Goal: Check status

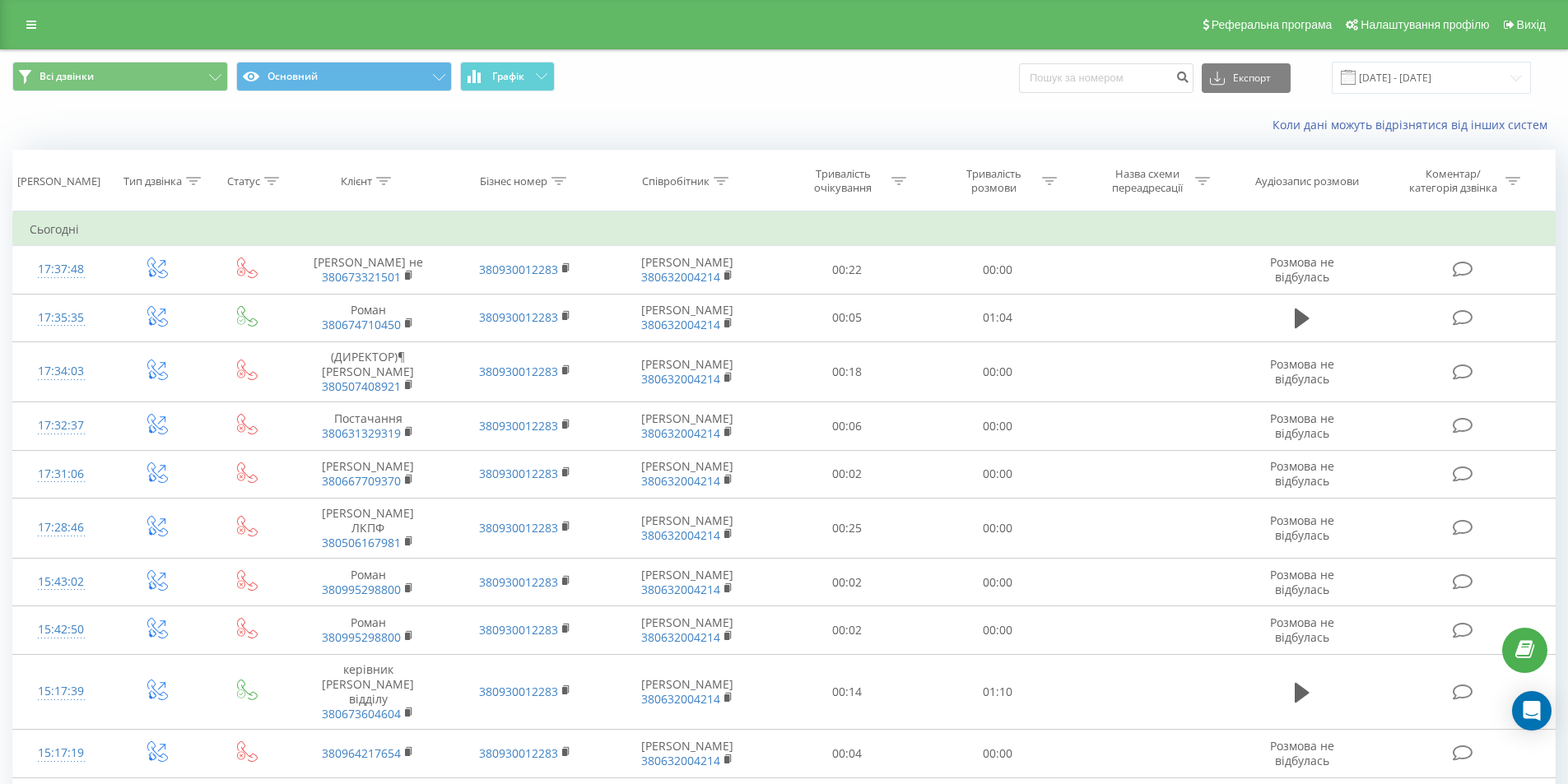
click at [677, 114] on div "Коли дані можуть відрізнятися вiд інших систем" at bounding box center [784, 125] width 1567 height 39
click at [1415, 86] on input "[DATE] - [DATE]" at bounding box center [1432, 78] width 199 height 32
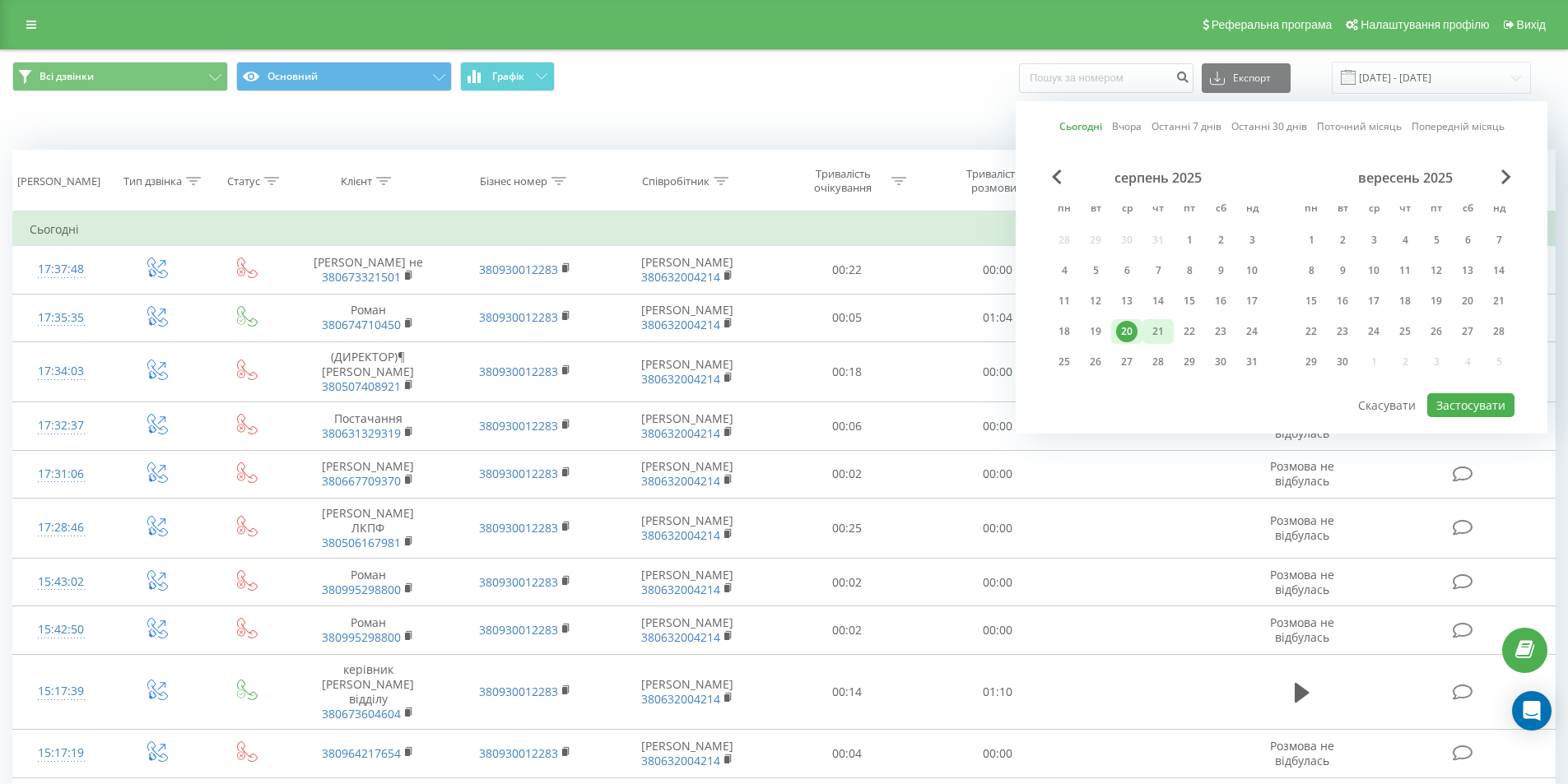
click at [1152, 326] on div "21" at bounding box center [1159, 332] width 22 height 22
click at [1136, 337] on div "20" at bounding box center [1127, 332] width 22 height 22
click at [1162, 332] on div "21" at bounding box center [1159, 332] width 22 height 22
click at [1126, 329] on div "20" at bounding box center [1127, 332] width 22 height 22
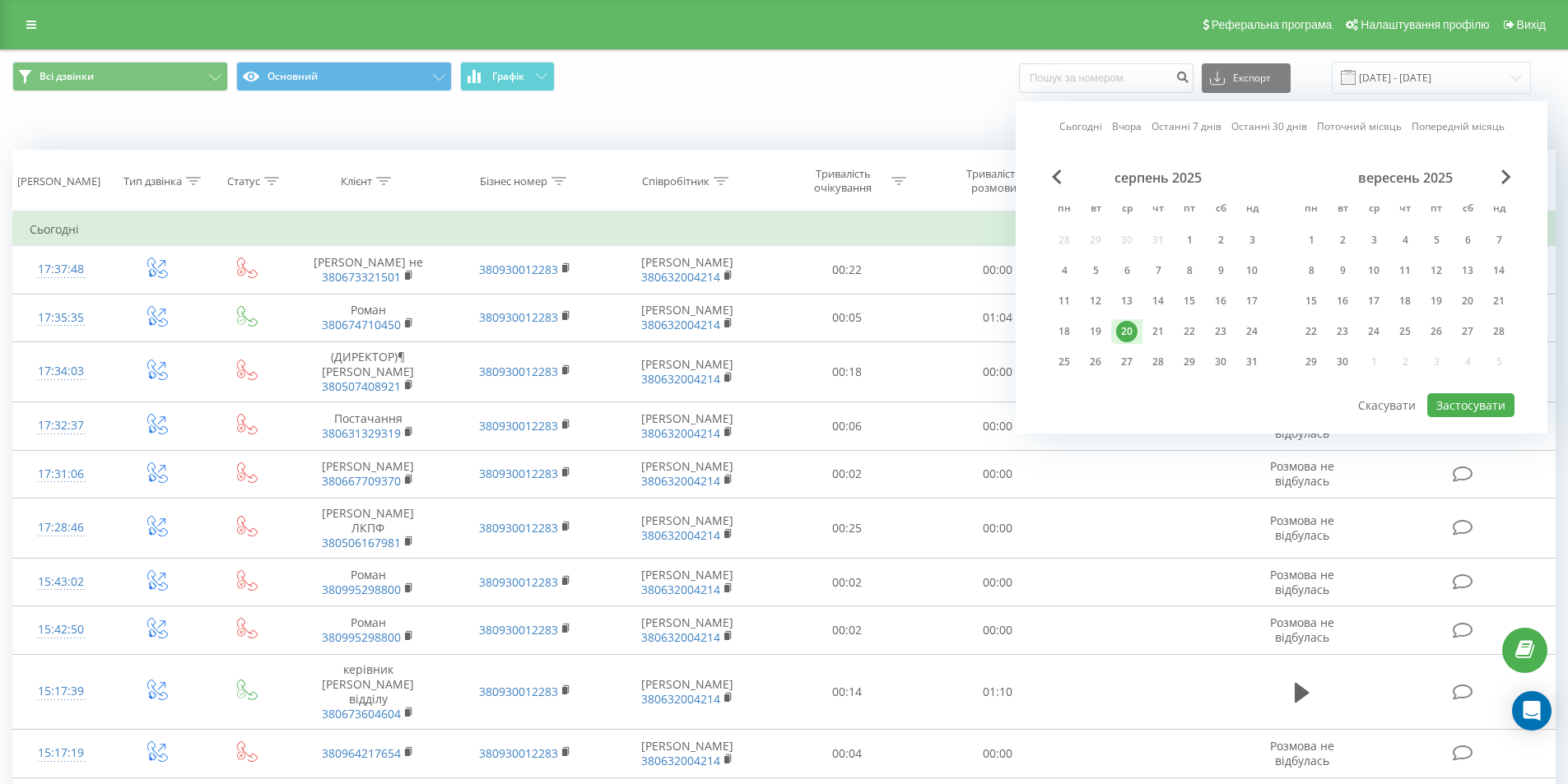
click at [1473, 420] on div "Сьогодні Вчора Останні 7 днів Останні 30 днів Поточний місяць Попередній місяць…" at bounding box center [1282, 267] width 532 height 333
click at [1472, 411] on button "Застосувати" at bounding box center [1471, 405] width 87 height 24
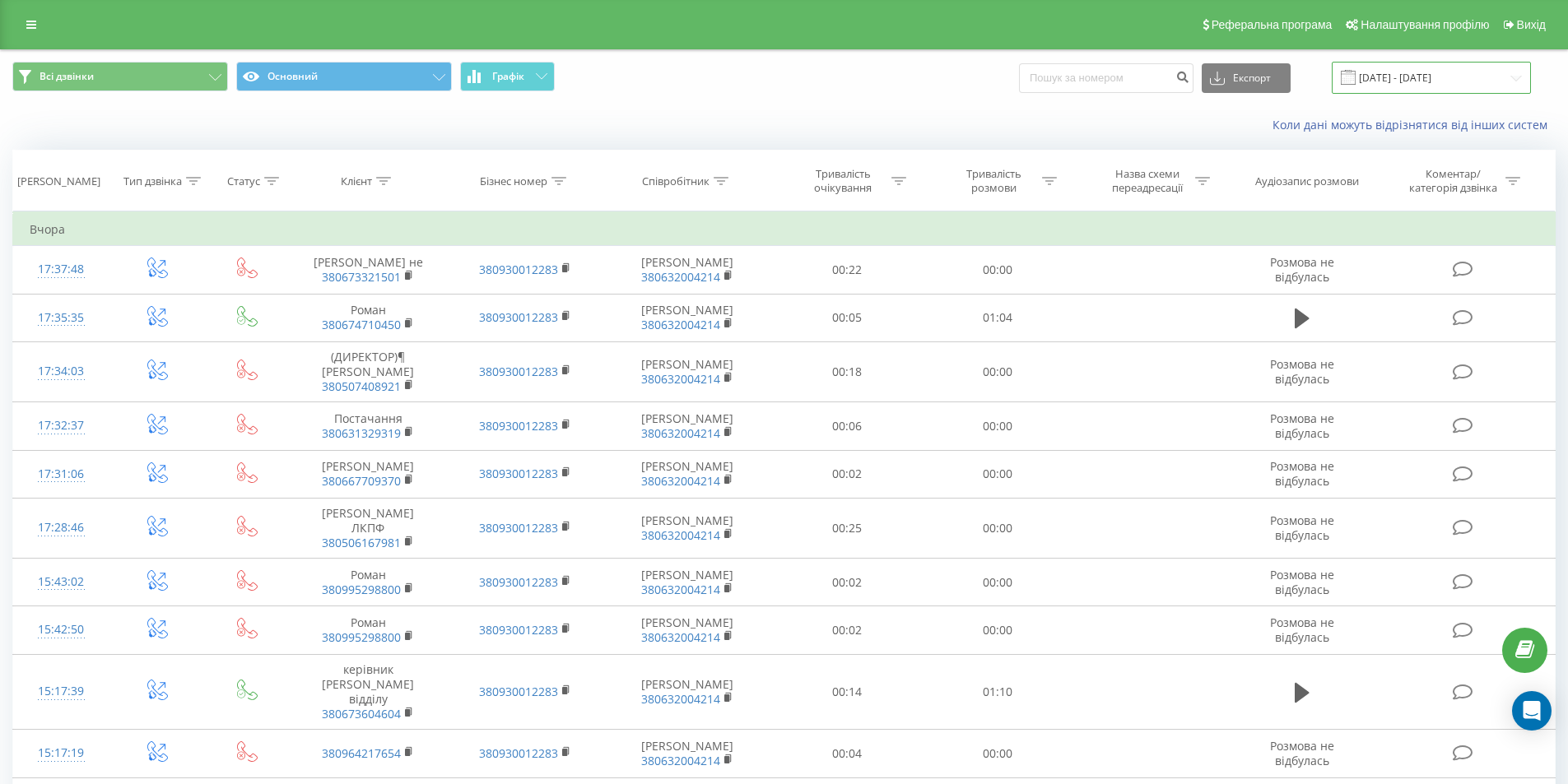
click at [1403, 83] on input "[DATE] - [DATE]" at bounding box center [1432, 78] width 199 height 32
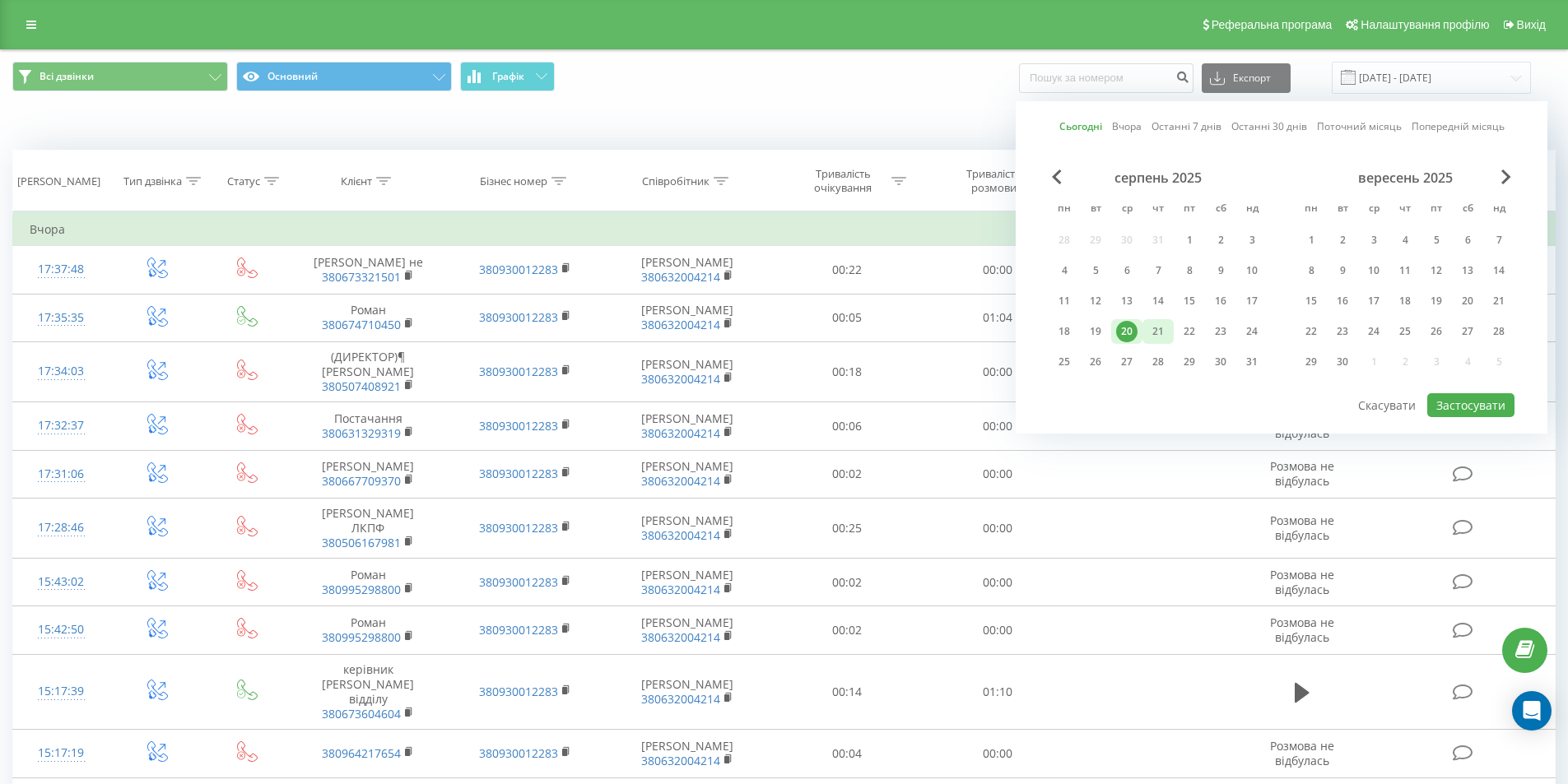
click at [1165, 331] on div "21" at bounding box center [1159, 332] width 22 height 22
click at [1501, 405] on button "Застосувати" at bounding box center [1471, 405] width 87 height 24
type input "[DATE] - [DATE]"
